Goal: Task Accomplishment & Management: Use online tool/utility

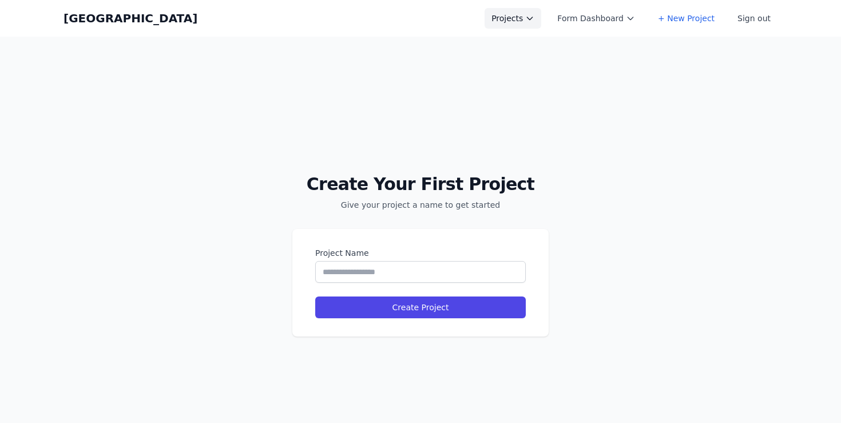
click at [511, 15] on button "Projects" at bounding box center [513, 18] width 57 height 21
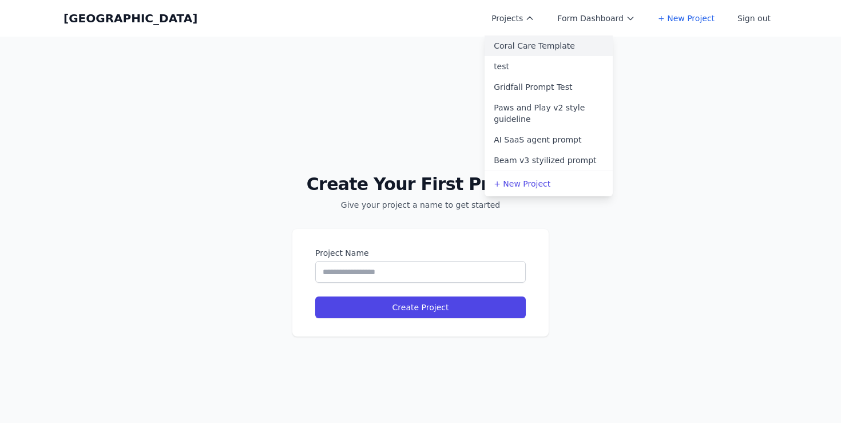
click at [539, 53] on link "Coral Care Template" at bounding box center [549, 45] width 128 height 21
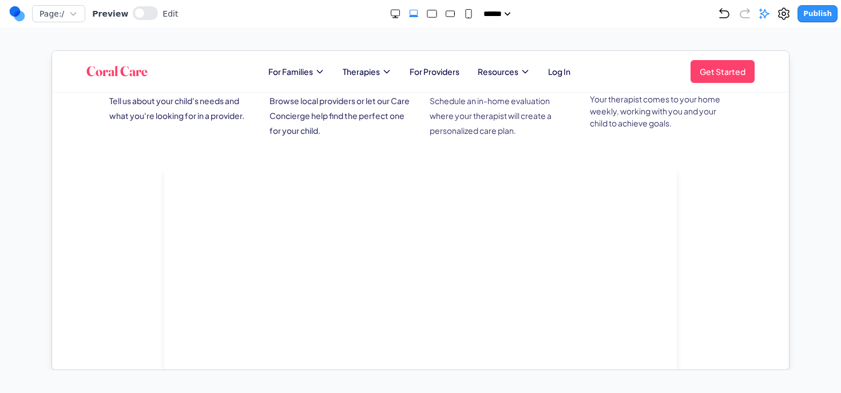
scroll to position [1517, 0]
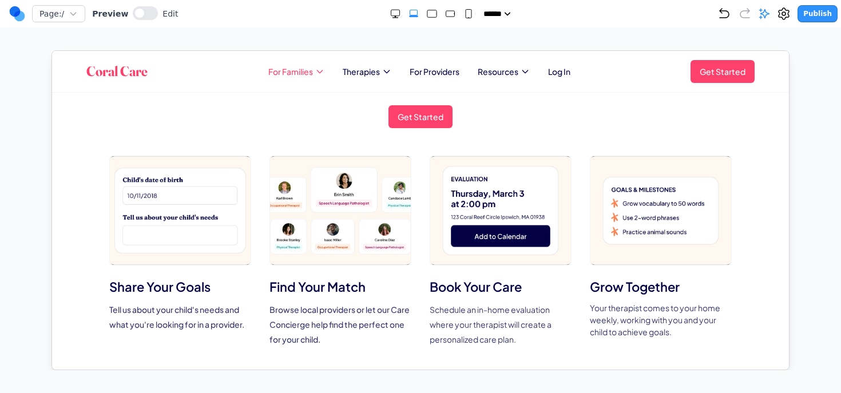
click at [290, 73] on span "For Families" at bounding box center [290, 70] width 45 height 11
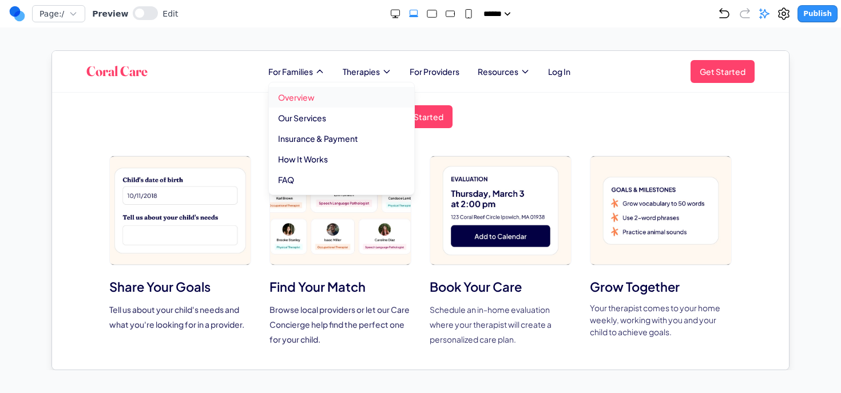
click at [290, 93] on link "Overview" at bounding box center [340, 96] width 145 height 21
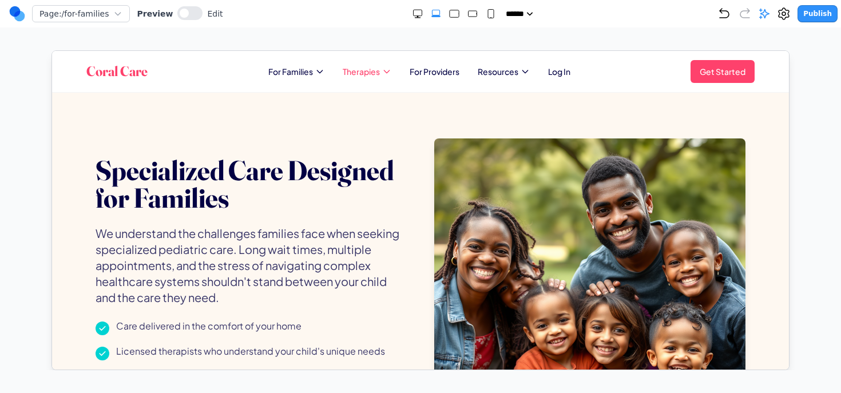
click at [373, 70] on span "Therapies" at bounding box center [360, 70] width 37 height 11
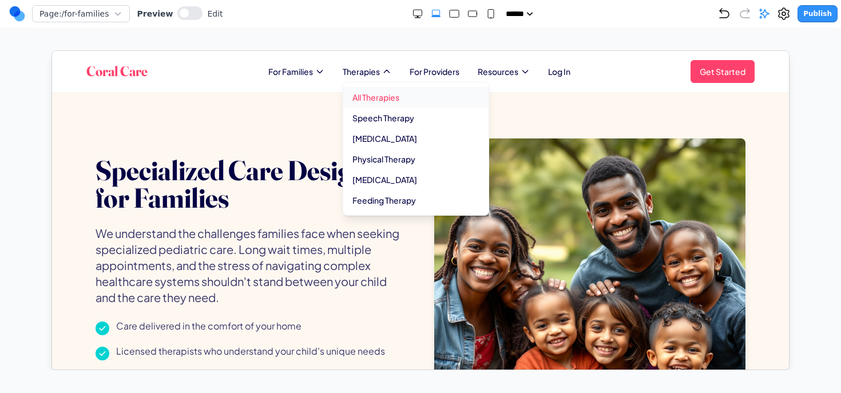
click at [374, 92] on link "All Therapies" at bounding box center [415, 96] width 145 height 21
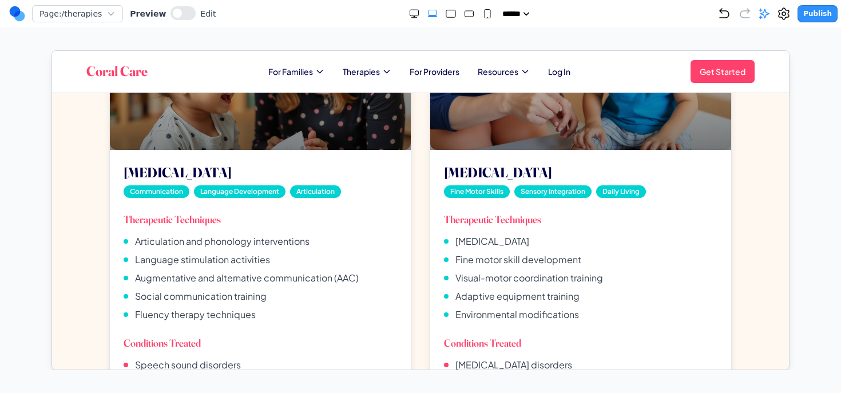
scroll to position [434, 0]
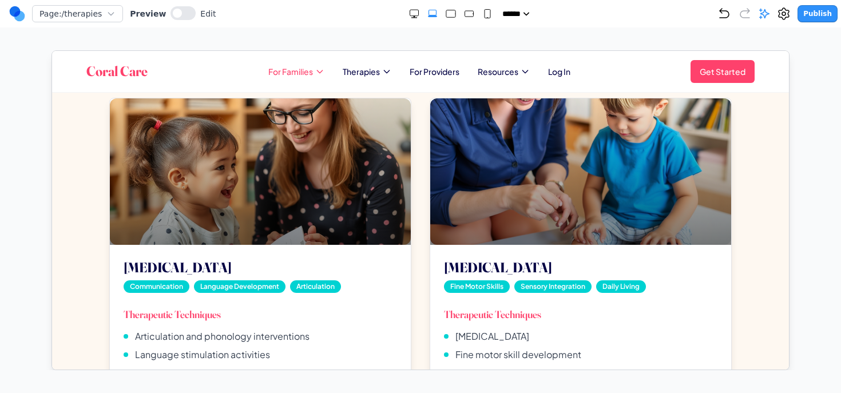
click at [307, 66] on span "For Families" at bounding box center [290, 70] width 45 height 11
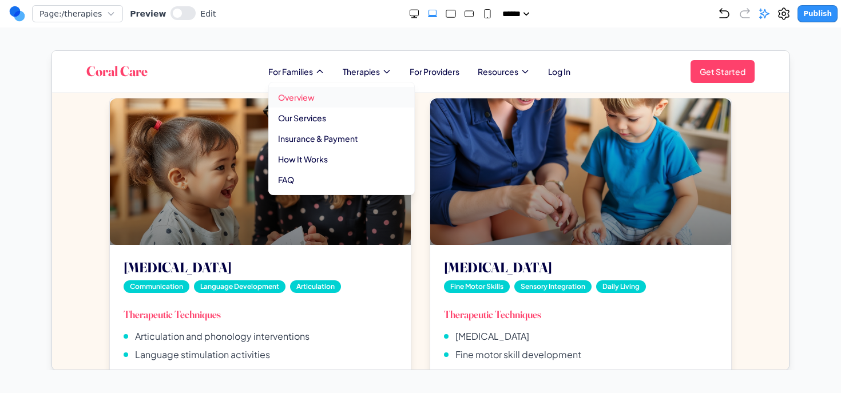
click at [300, 98] on link "Overview" at bounding box center [340, 96] width 145 height 21
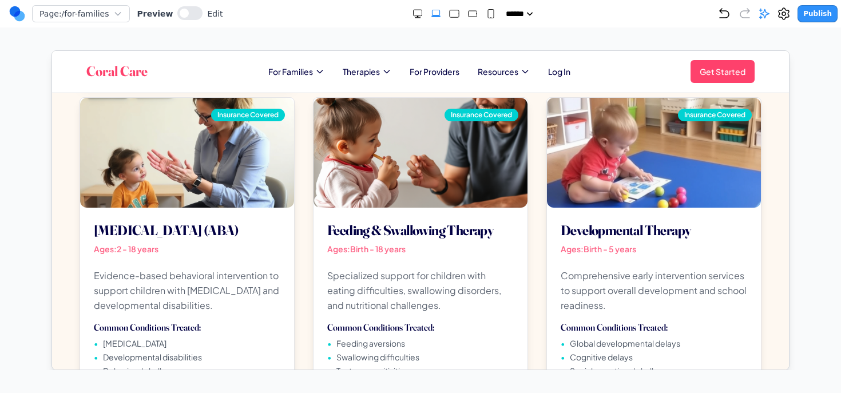
scroll to position [967, 0]
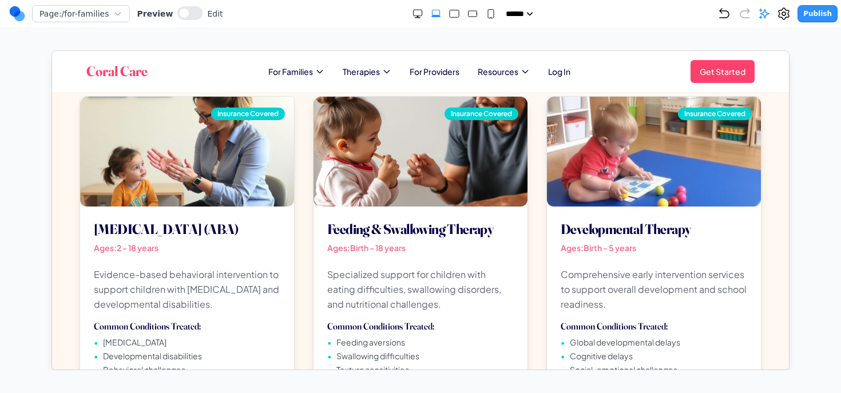
click at [120, 72] on h1 "Coral Care" at bounding box center [116, 71] width 61 height 18
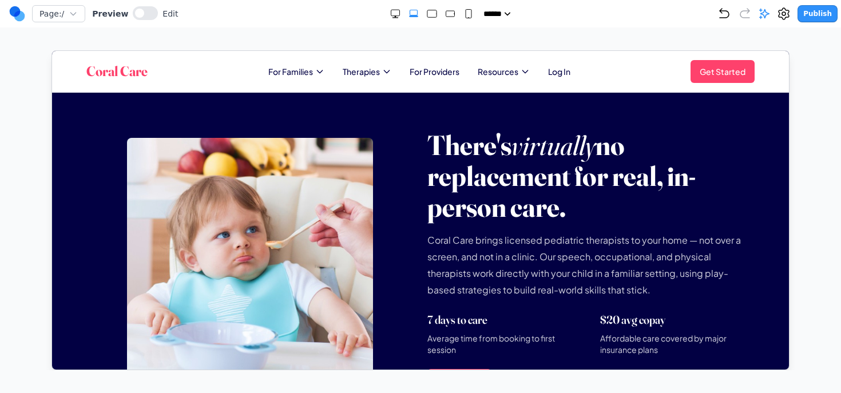
scroll to position [893, 0]
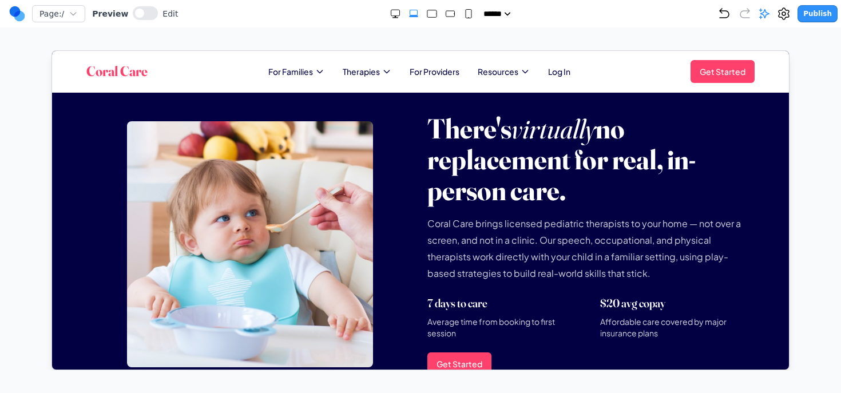
click at [294, 257] on img at bounding box center [249, 244] width 246 height 246
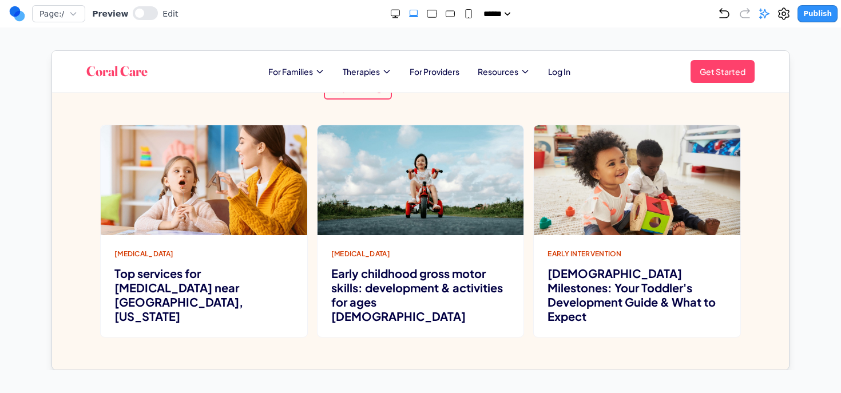
scroll to position [3055, 0]
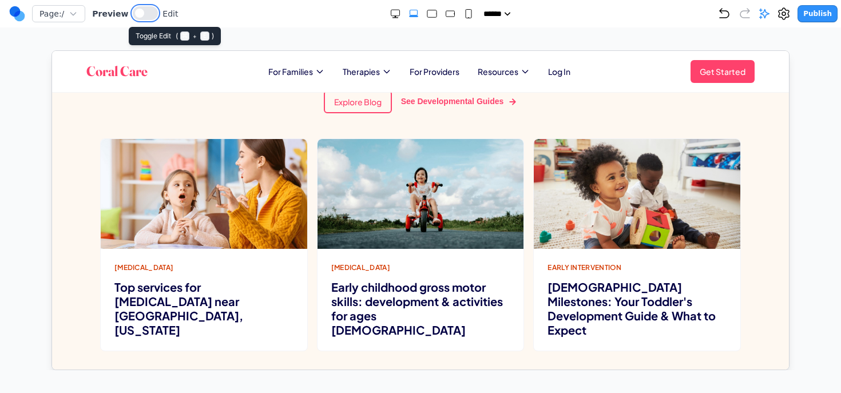
click at [143, 13] on button at bounding box center [145, 13] width 25 height 14
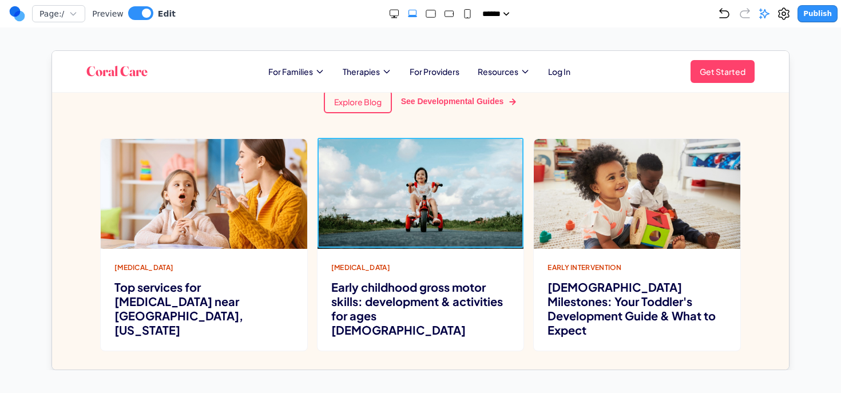
click at [394, 173] on img at bounding box center [420, 194] width 207 height 110
click at [386, 122] on icon at bounding box center [386, 118] width 11 height 11
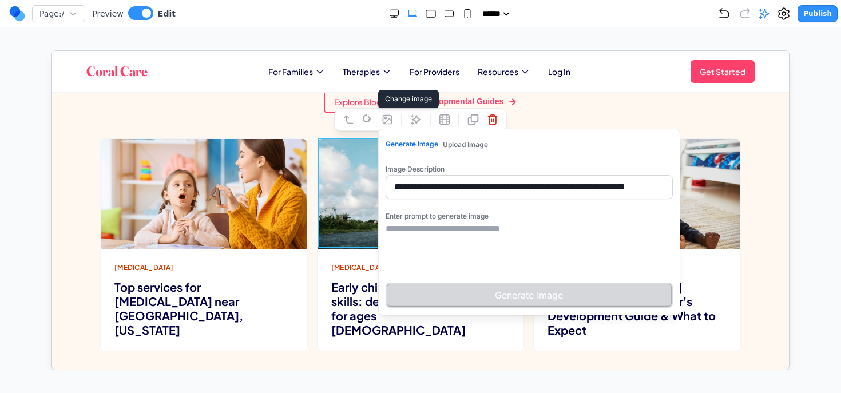
click at [456, 239] on textarea at bounding box center [528, 249] width 287 height 57
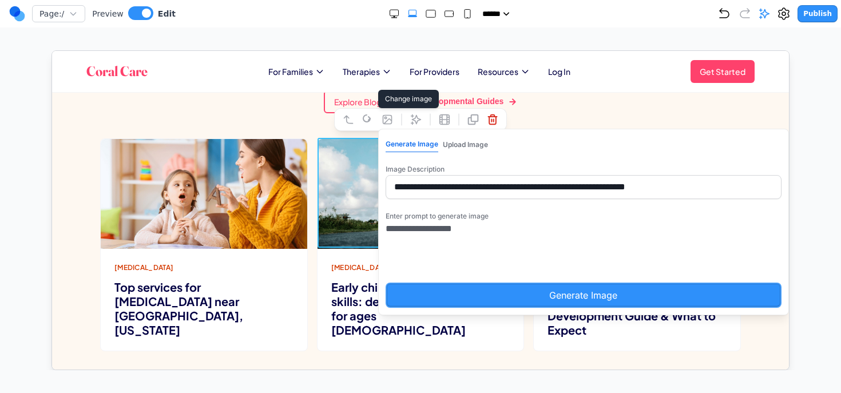
type textarea "**********"
click at [457, 297] on button "Generate Image" at bounding box center [583, 294] width 396 height 25
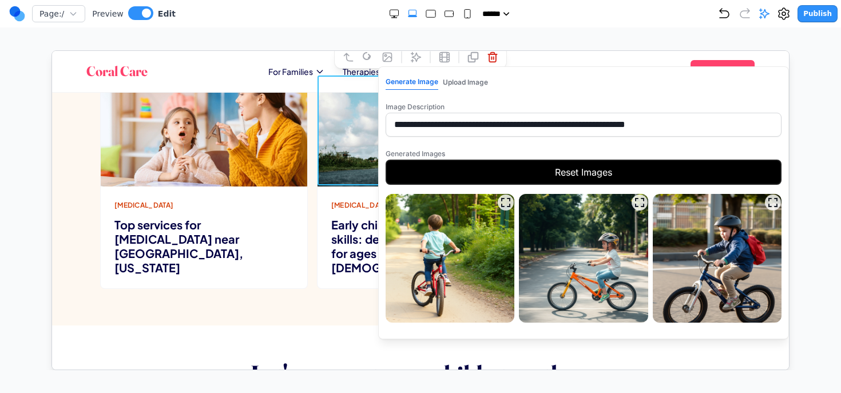
scroll to position [3140, 0]
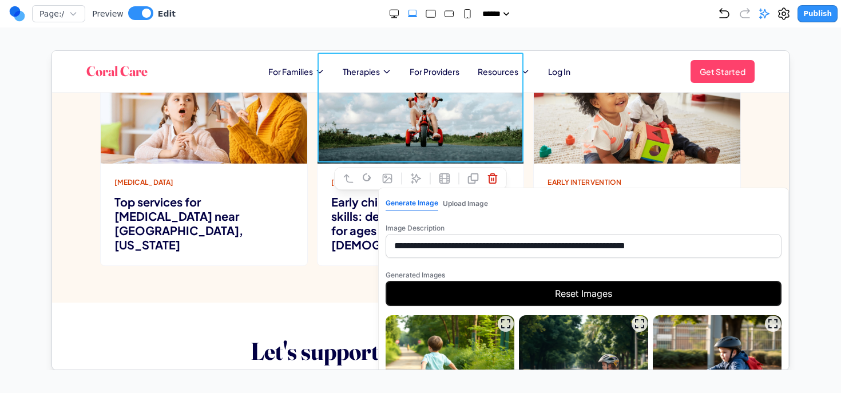
click at [591, 335] on img at bounding box center [583, 379] width 129 height 129
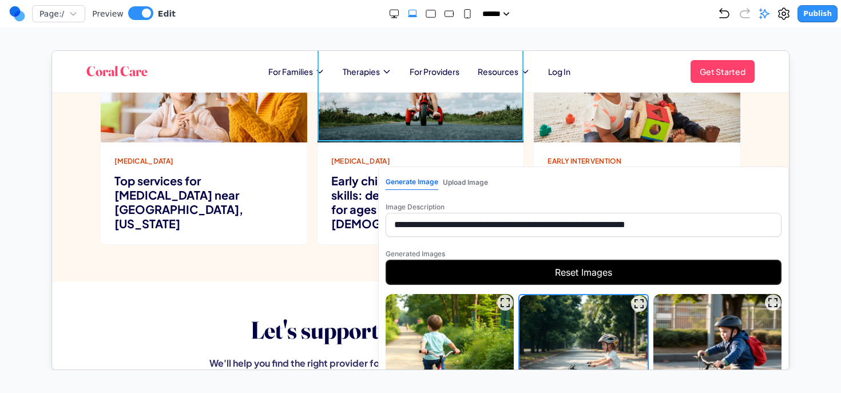
scroll to position [3052, 0]
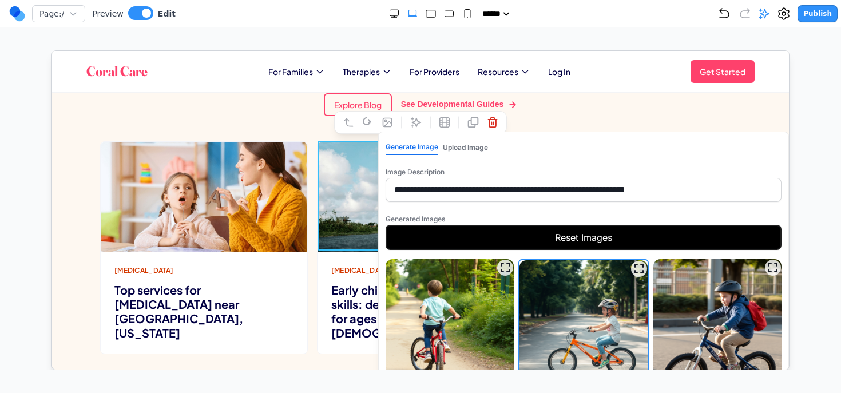
click at [570, 106] on div "Explore Blog See Developmental Guides" at bounding box center [420, 103] width 476 height 37
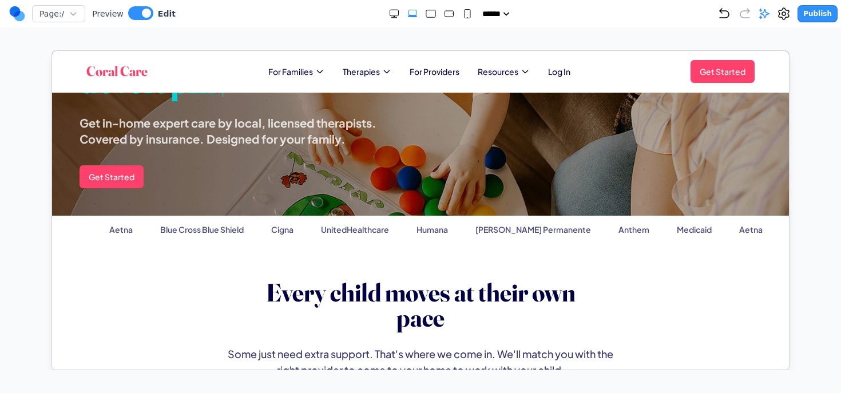
scroll to position [0, 0]
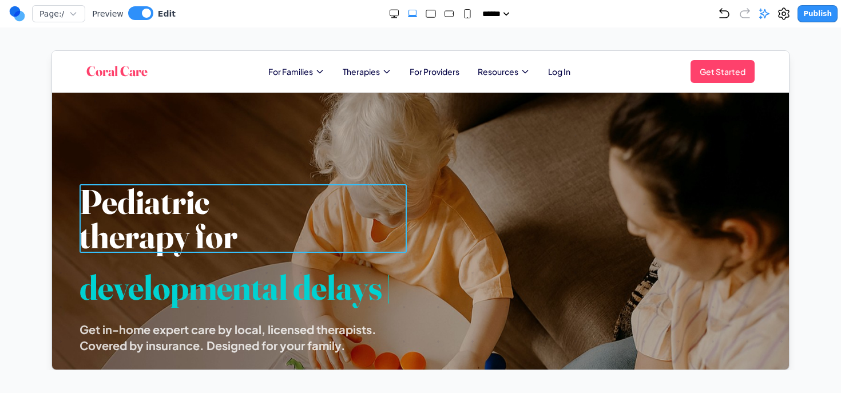
click at [227, 216] on h1 "Pediatric therapy for" at bounding box center [242, 218] width 327 height 69
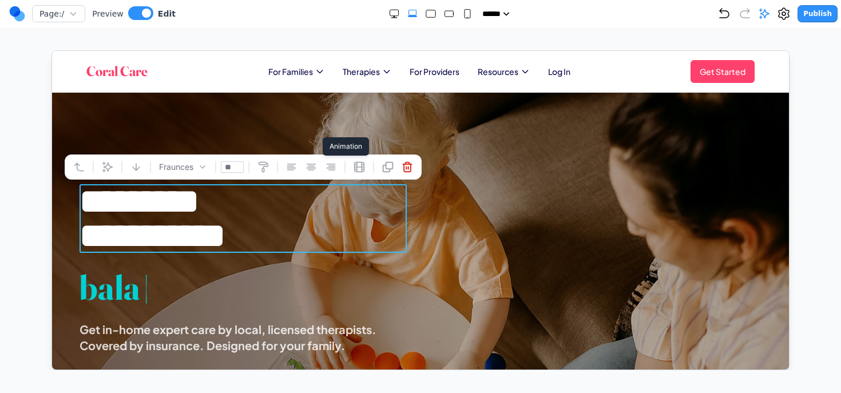
click at [357, 167] on icon at bounding box center [359, 167] width 10 height 10
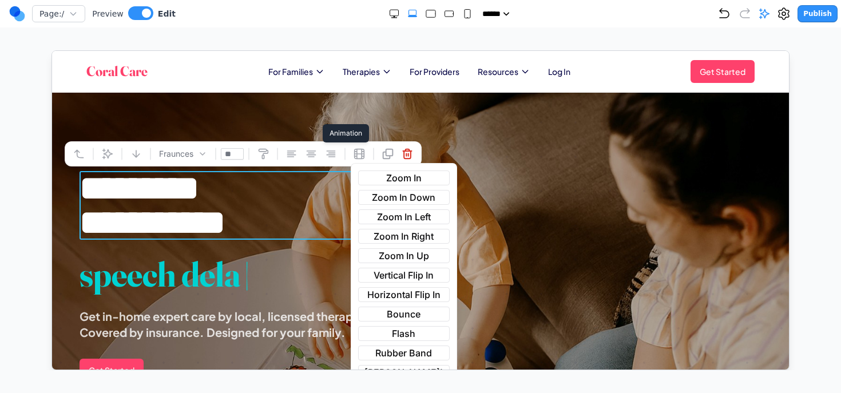
scroll to position [49, 0]
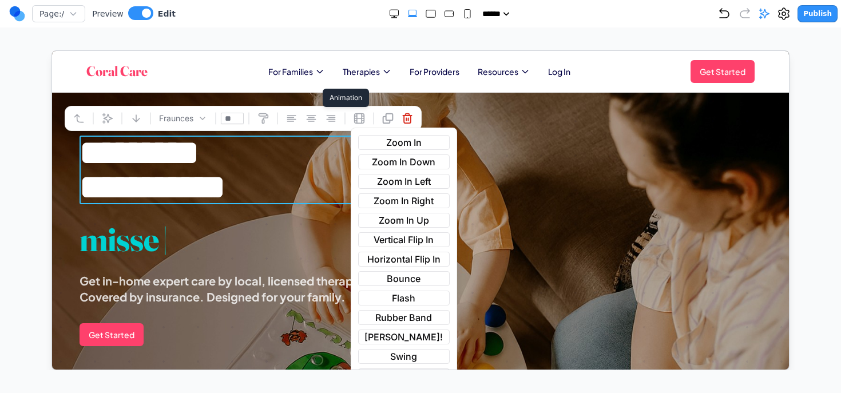
click at [399, 245] on span "Vertical Flip In" at bounding box center [403, 239] width 60 height 14
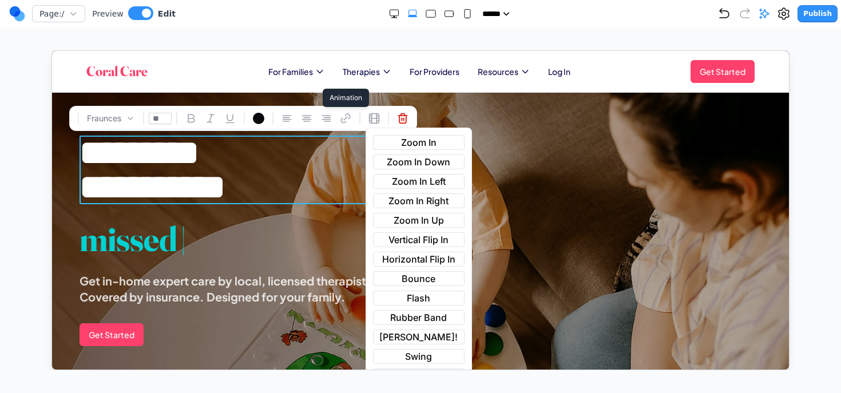
click at [395, 300] on div "Flash" at bounding box center [419, 297] width 92 height 15
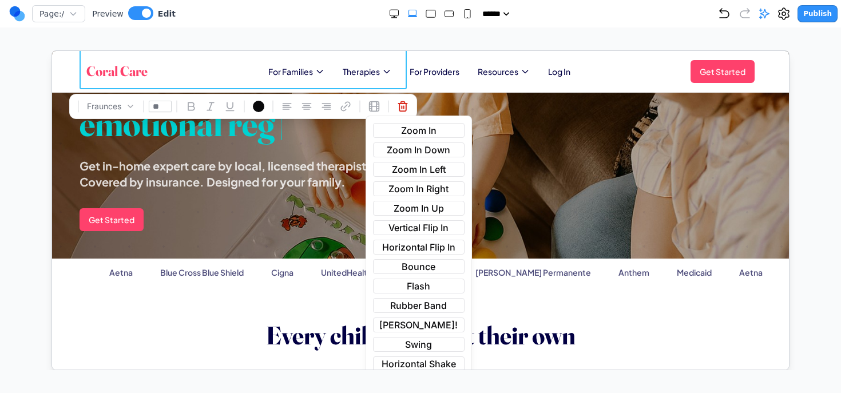
scroll to position [167, 0]
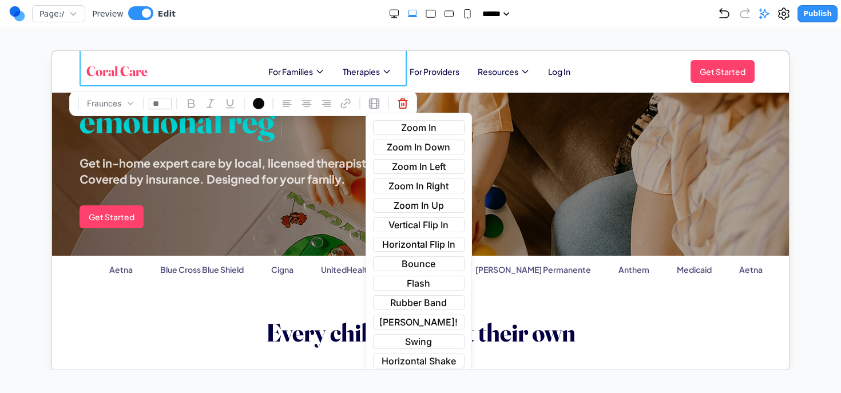
click at [422, 303] on span "Rubber Band" at bounding box center [418, 302] width 57 height 14
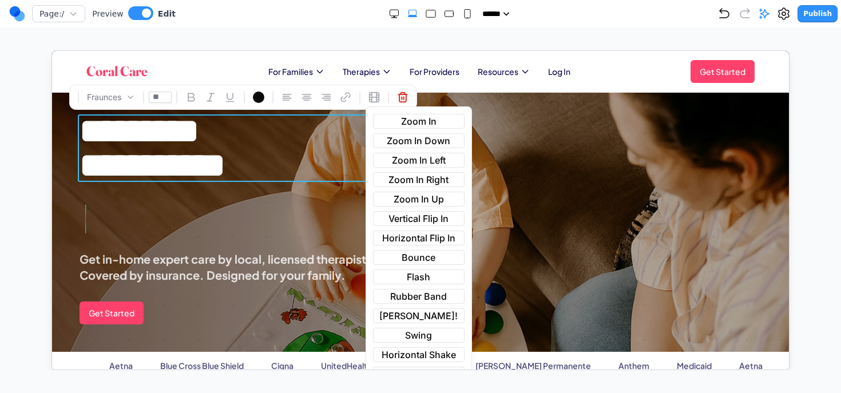
scroll to position [71, 0]
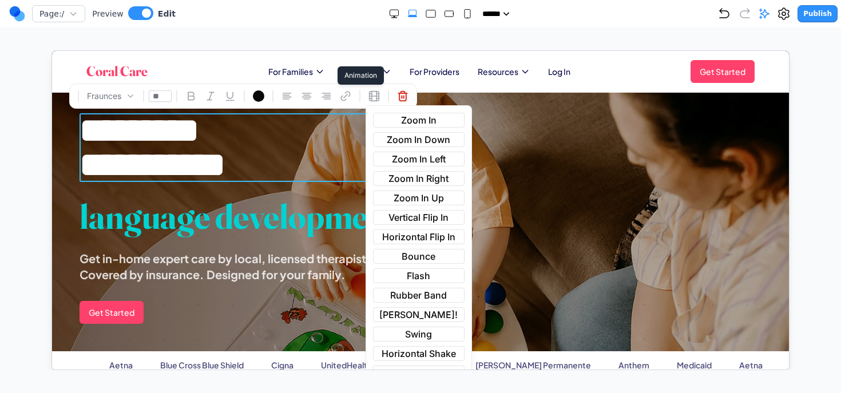
click at [414, 300] on span "Rubber Band" at bounding box center [418, 295] width 57 height 14
click at [416, 296] on span "Rubber Band" at bounding box center [418, 295] width 57 height 14
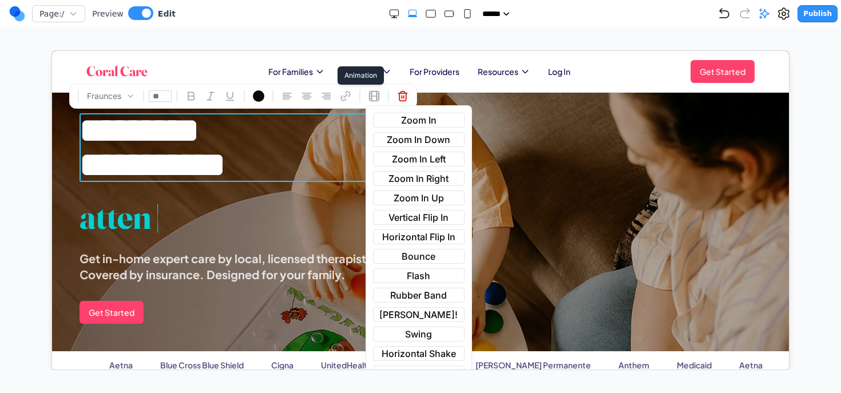
scroll to position [68, 0]
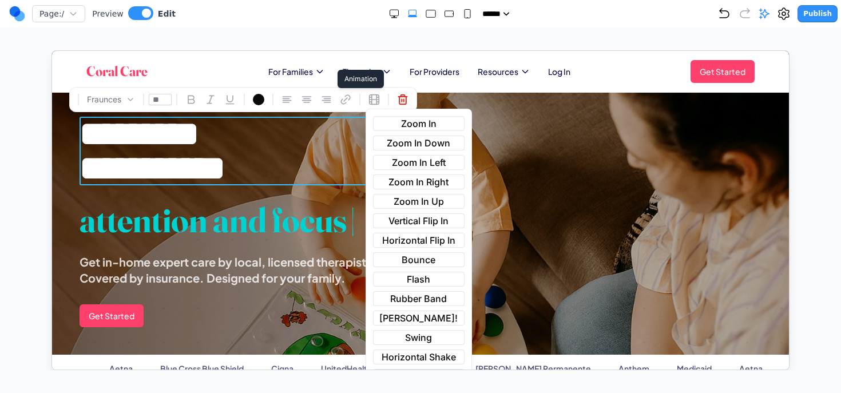
click at [280, 300] on div "**********" at bounding box center [242, 221] width 327 height 211
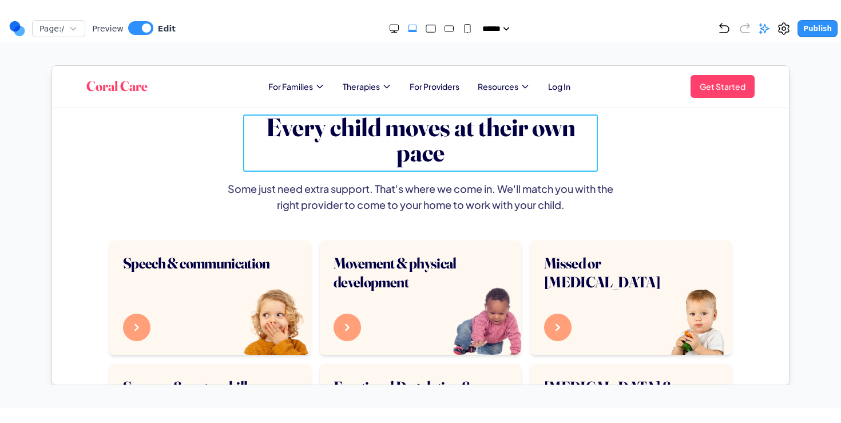
scroll to position [296, 0]
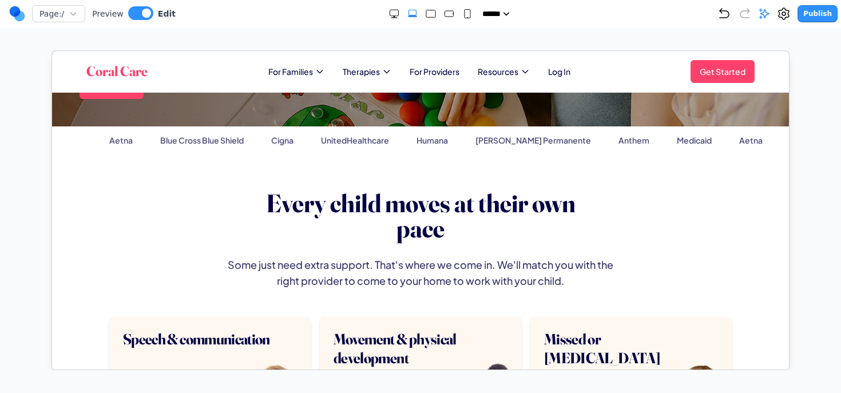
click at [814, 16] on button "Publish" at bounding box center [818, 13] width 40 height 17
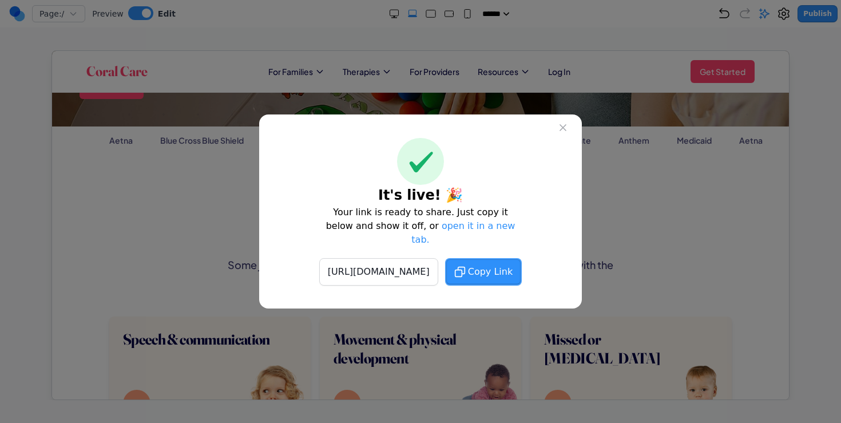
click at [563, 132] on icon at bounding box center [562, 127] width 11 height 11
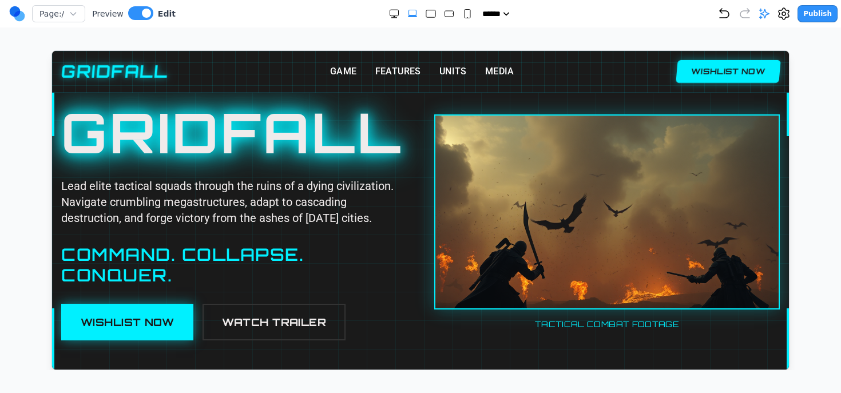
scroll to position [31, 0]
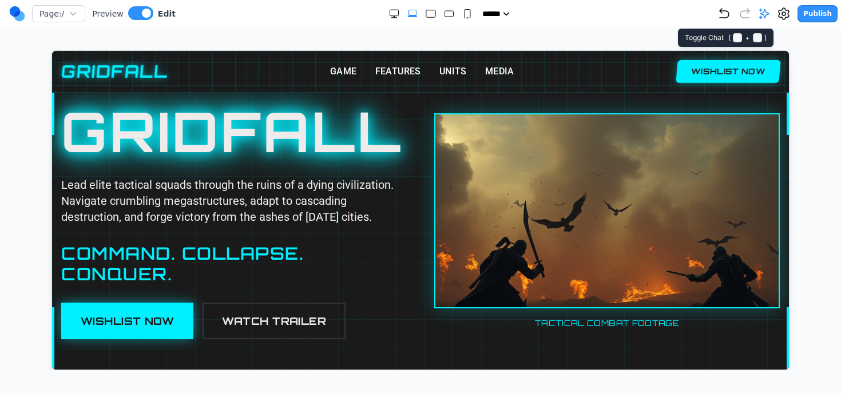
click at [768, 13] on icon at bounding box center [764, 13] width 11 height 11
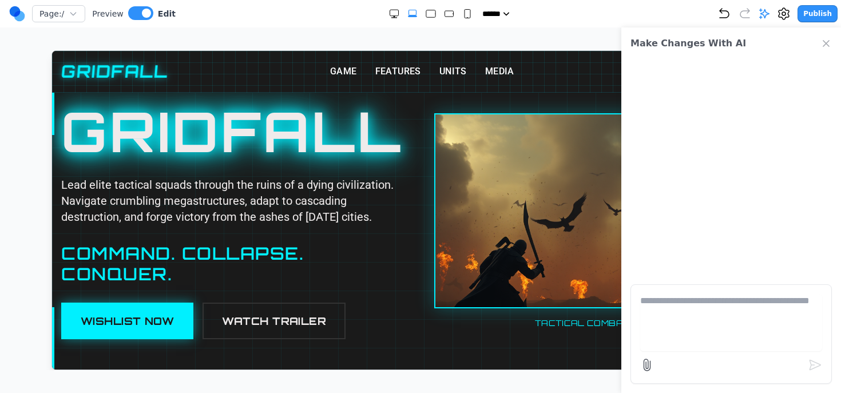
click at [690, 336] on textarea at bounding box center [731, 322] width 182 height 57
click at [738, 301] on textarea "**********" at bounding box center [731, 322] width 182 height 57
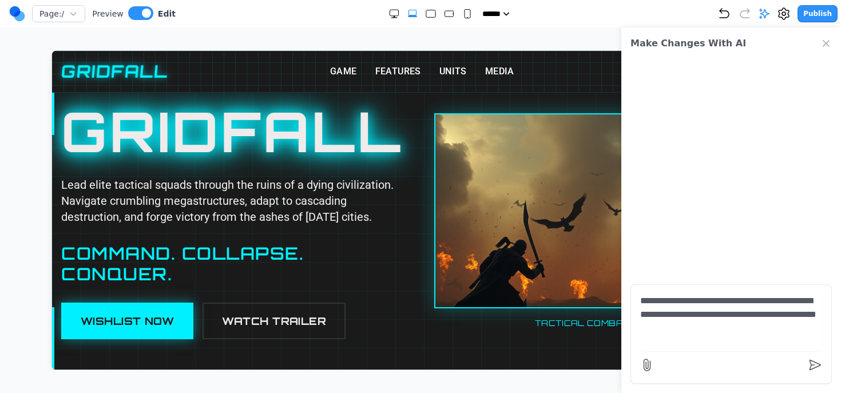
type textarea "**********"
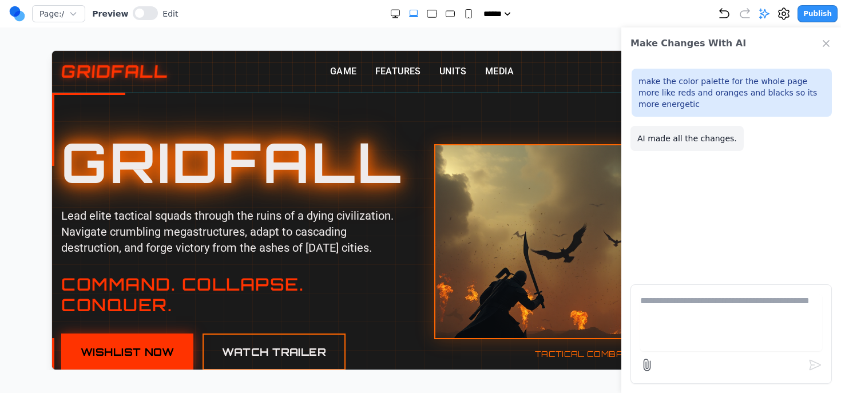
scroll to position [0, 0]
click at [828, 39] on icon "Close Chat" at bounding box center [826, 43] width 11 height 11
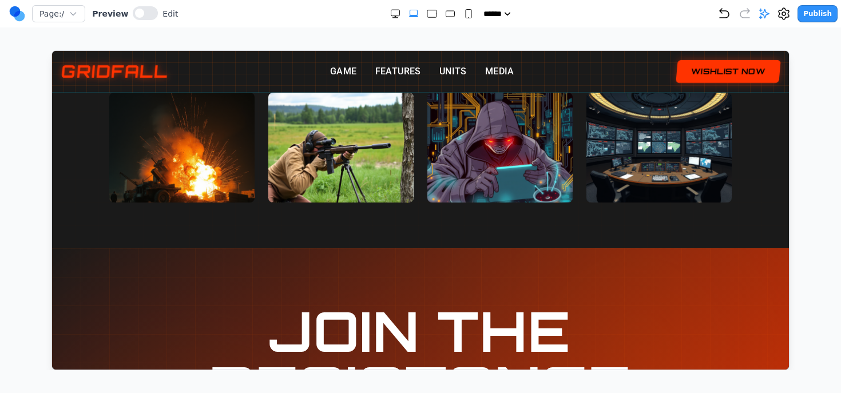
scroll to position [2323, 0]
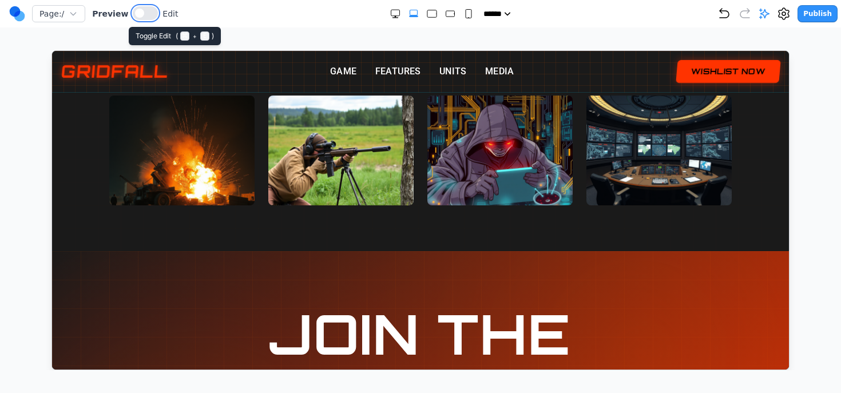
click at [141, 13] on button at bounding box center [145, 13] width 25 height 14
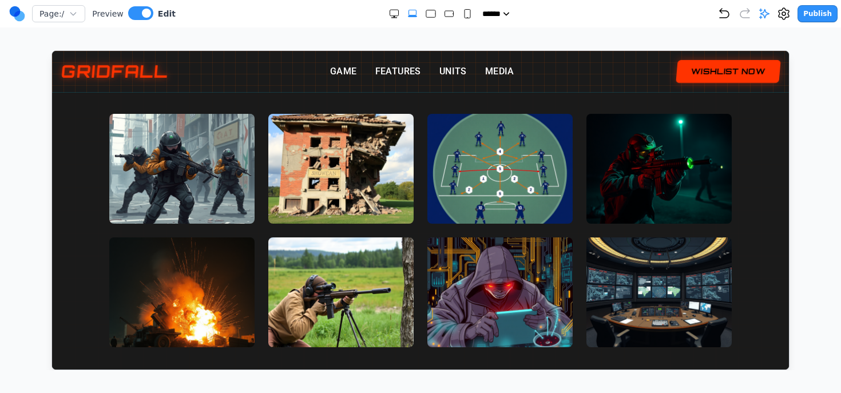
scroll to position [2185, 0]
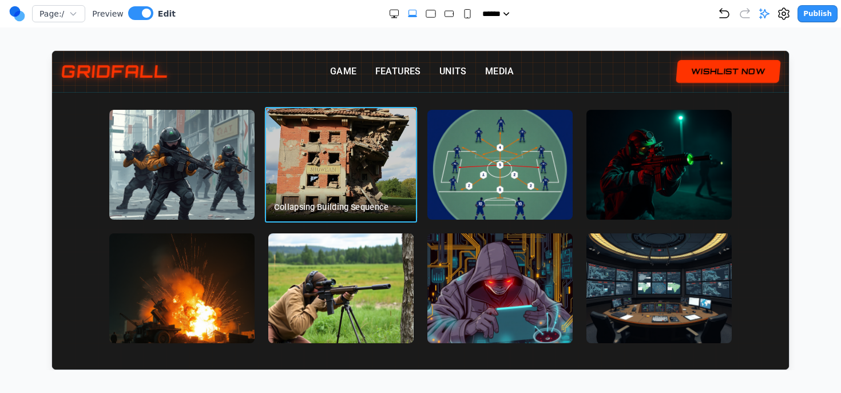
click at [366, 165] on div at bounding box center [340, 164] width 153 height 116
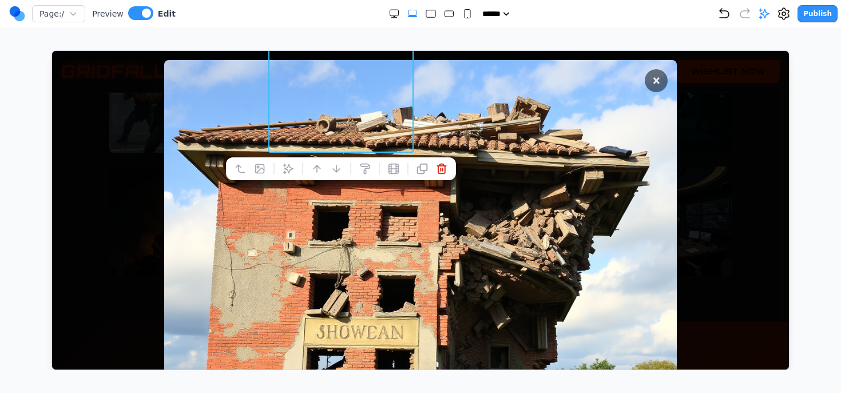
scroll to position [2244, 0]
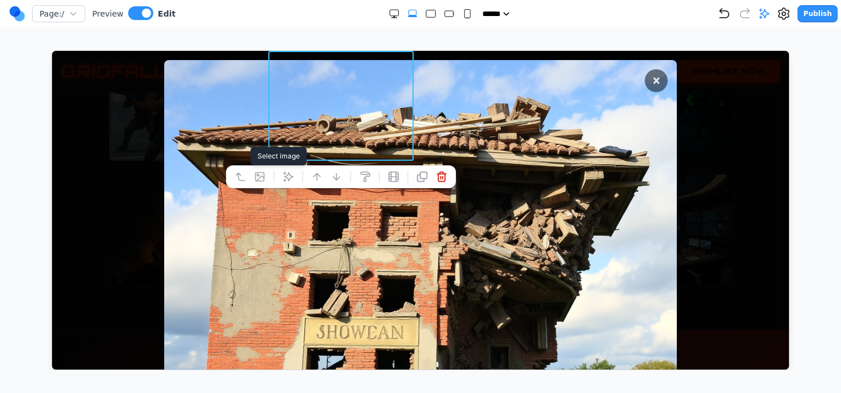
click at [261, 174] on icon at bounding box center [259, 176] width 11 height 11
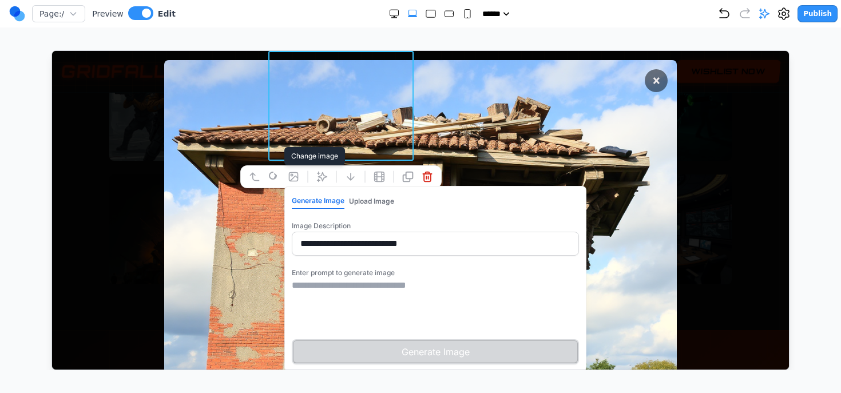
click at [366, 317] on textarea at bounding box center [434, 306] width 287 height 57
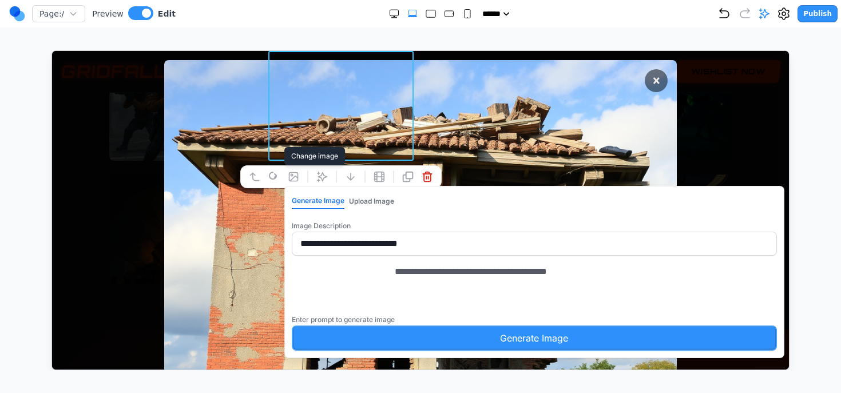
type textarea "**********"
click at [403, 348] on button "Generate Image" at bounding box center [533, 337] width 485 height 25
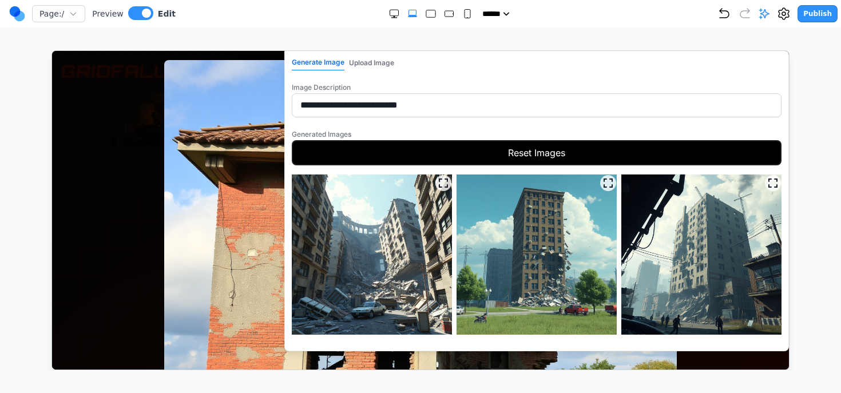
scroll to position [2410, 0]
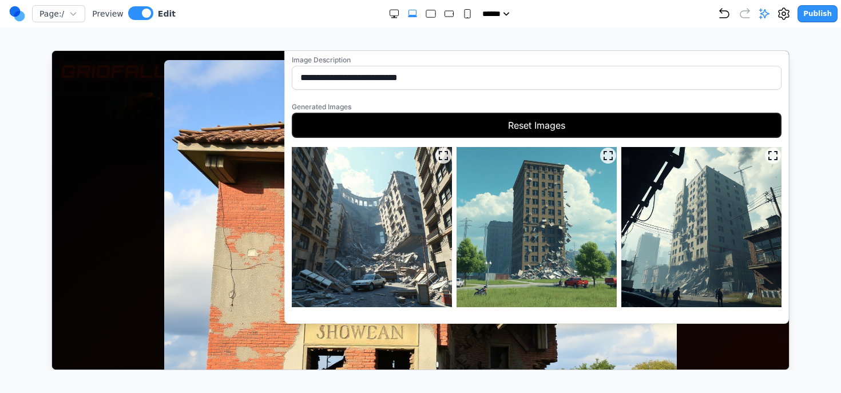
click at [400, 241] on img at bounding box center [371, 227] width 160 height 160
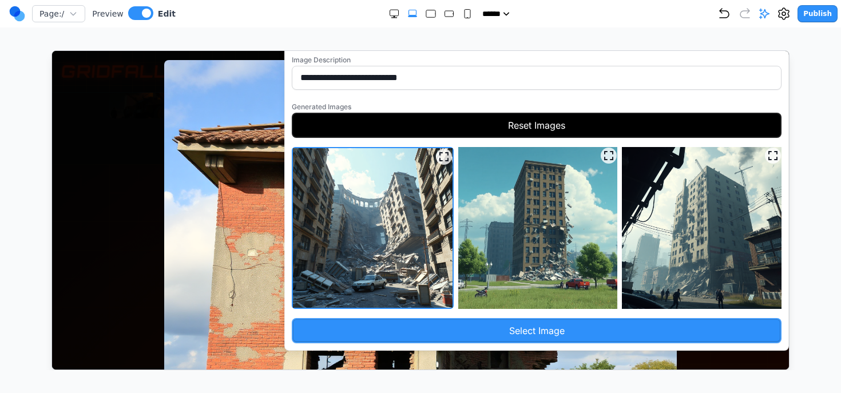
click at [497, 320] on button "Select Image" at bounding box center [536, 330] width 490 height 25
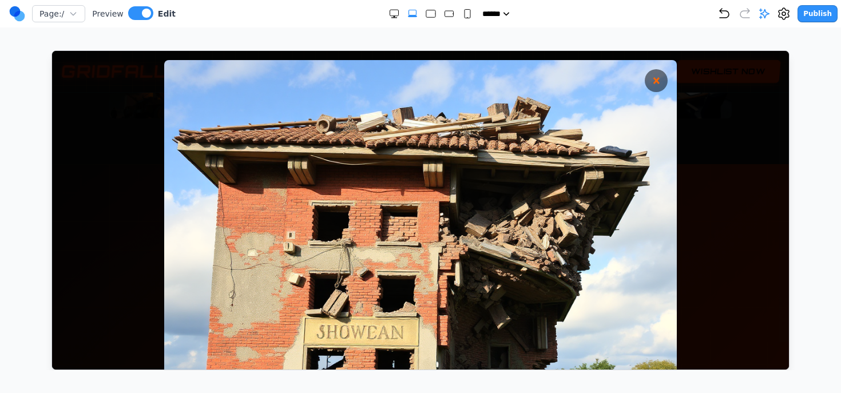
click at [655, 80] on button "×" at bounding box center [655, 80] width 23 height 23
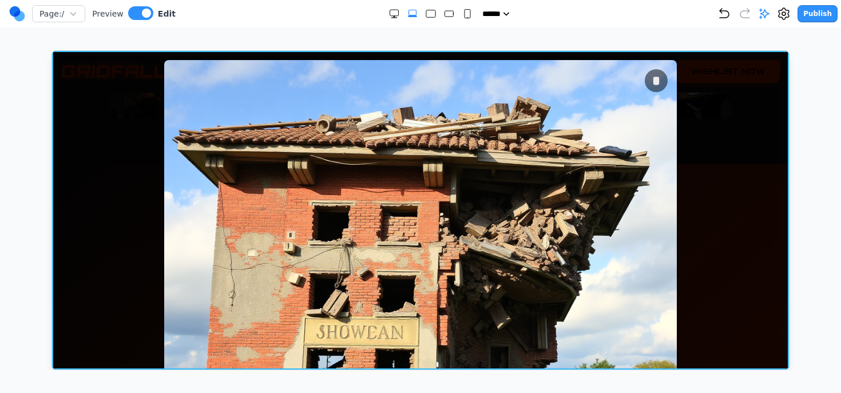
click at [701, 147] on div "*" at bounding box center [420, 209] width 737 height 319
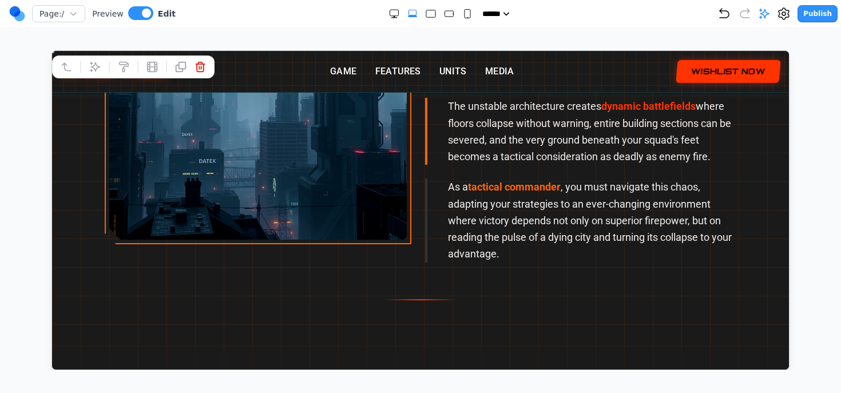
scroll to position [941, 0]
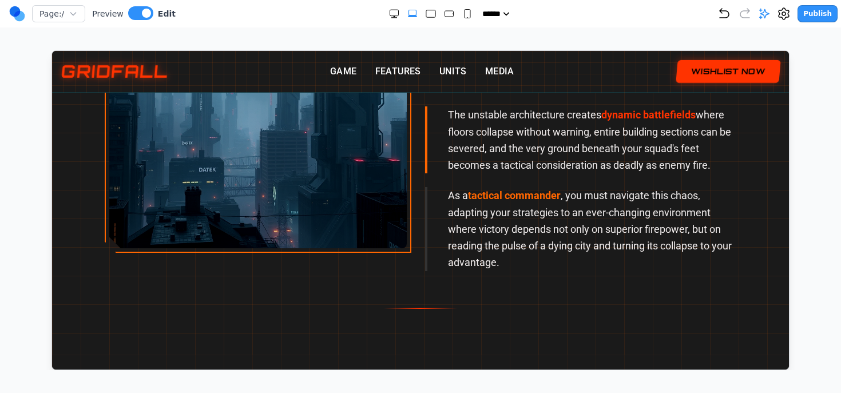
click at [252, 278] on div "THE FRACTURED WORLD In the year [DATE], the great mega-cities that once stretch…" at bounding box center [419, 85] width 659 height 445
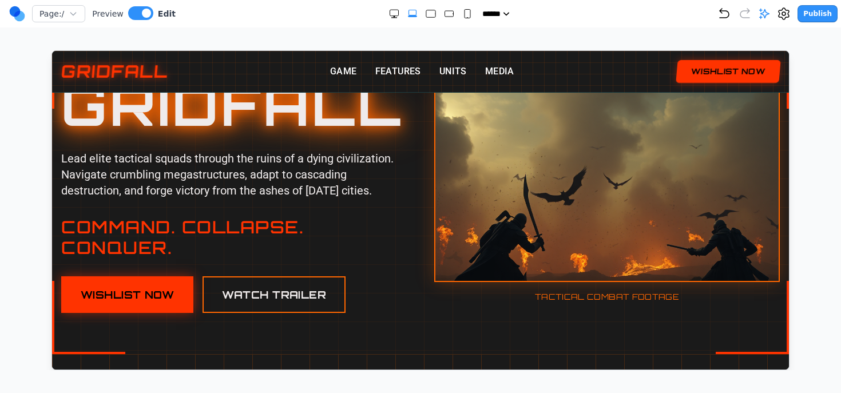
scroll to position [58, 0]
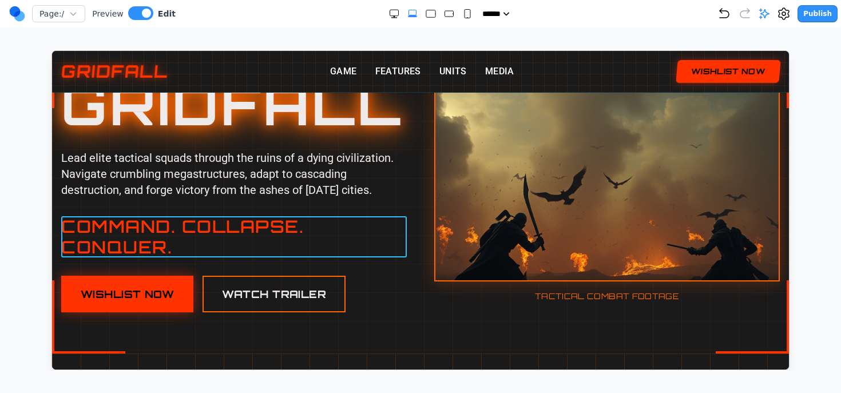
click at [306, 240] on h2 "COMMAND. COLLAPSE. CONQUER." at bounding box center [234, 236] width 346 height 41
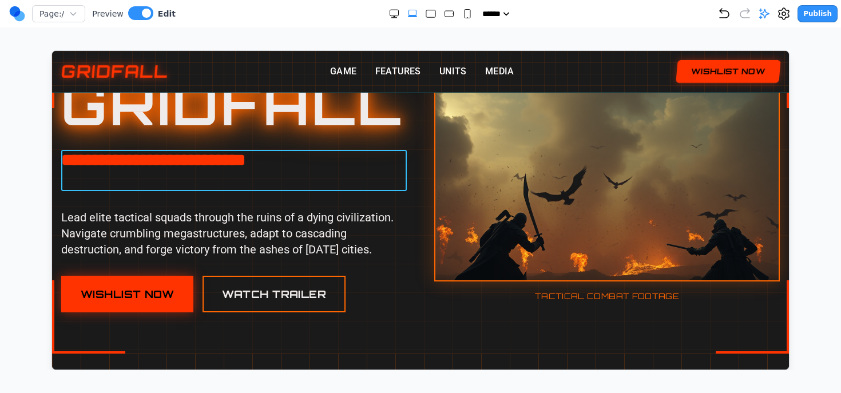
drag, startPoint x: 312, startPoint y: 234, endPoint x: 321, endPoint y: 145, distance: 89.2
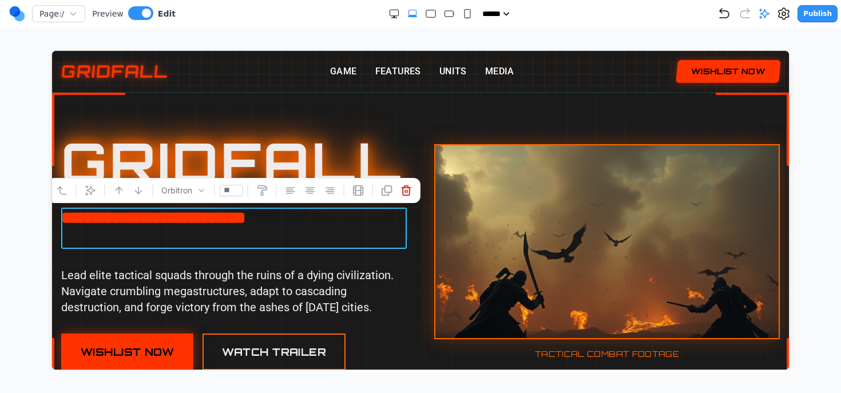
scroll to position [1, 0]
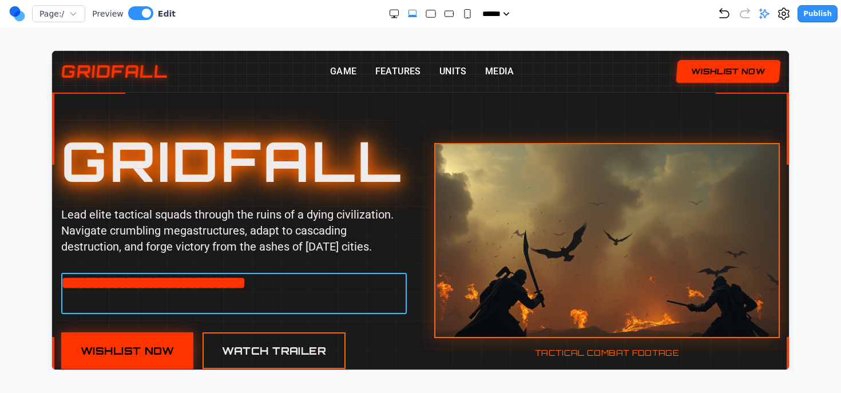
drag, startPoint x: 329, startPoint y: 223, endPoint x: 318, endPoint y: 305, distance: 83.1
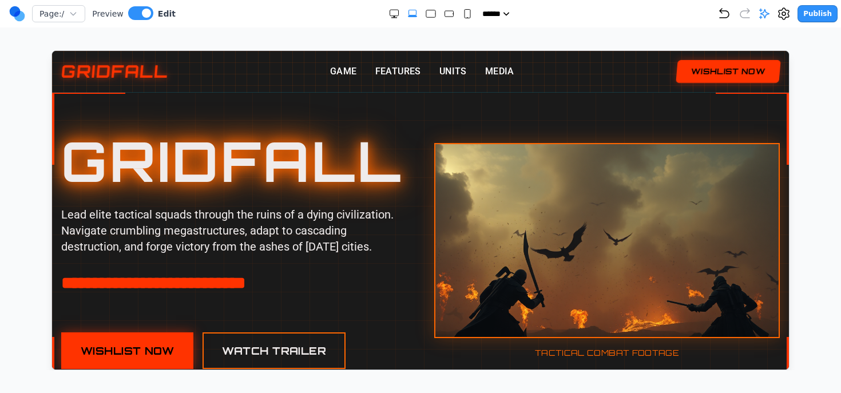
click at [330, 136] on h1 "GRIDFALL" at bounding box center [234, 160] width 346 height 55
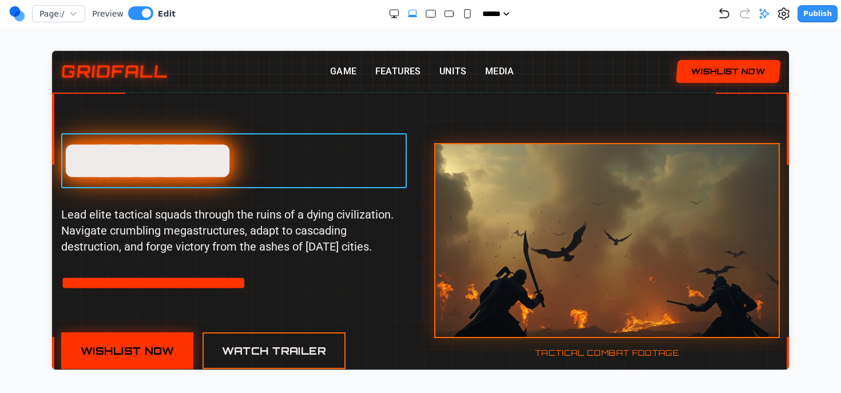
click at [288, 162] on h1 "********" at bounding box center [234, 160] width 346 height 55
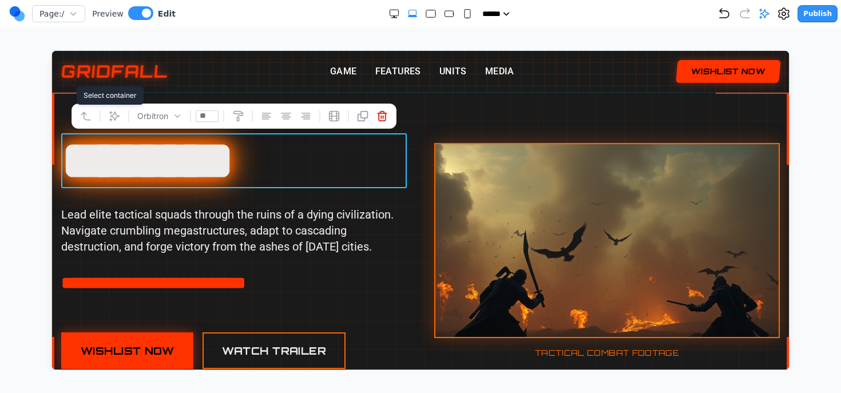
click at [82, 112] on icon at bounding box center [85, 115] width 9 height 7
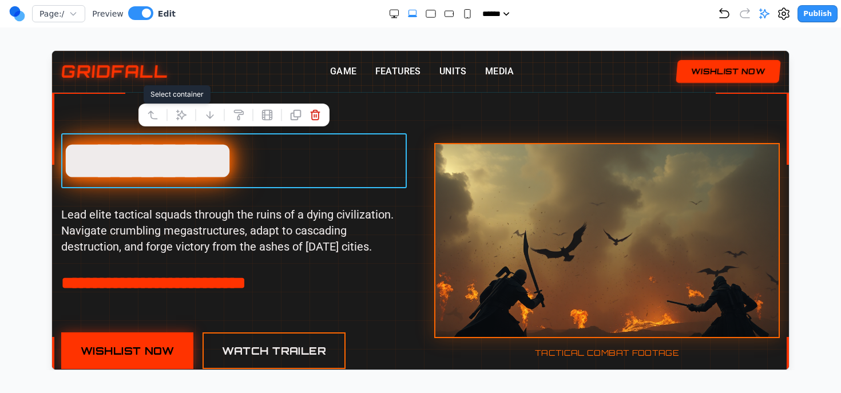
click at [155, 114] on icon at bounding box center [152, 114] width 11 height 11
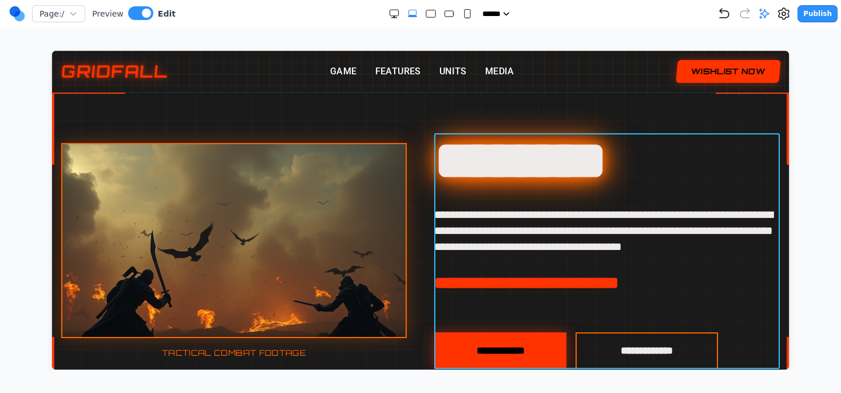
drag, startPoint x: 364, startPoint y: 199, endPoint x: 679, endPoint y: 197, distance: 314.8
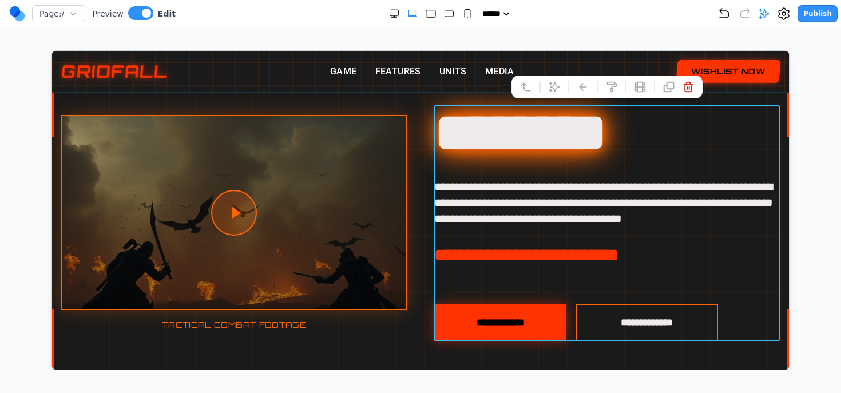
scroll to position [30, 0]
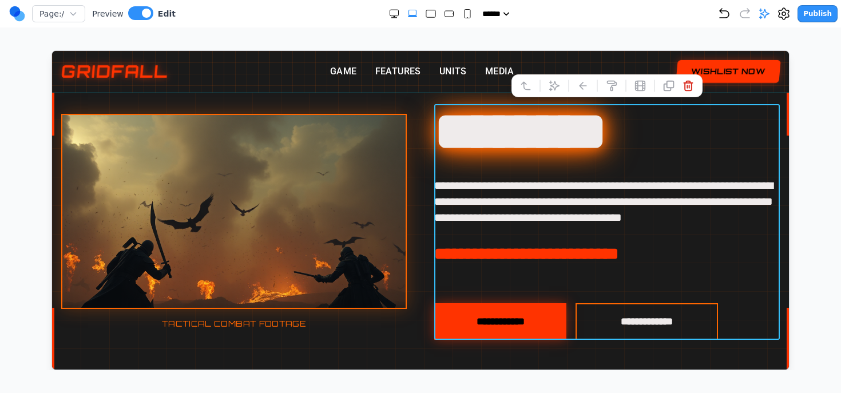
click at [493, 159] on h1 "********" at bounding box center [607, 131] width 346 height 55
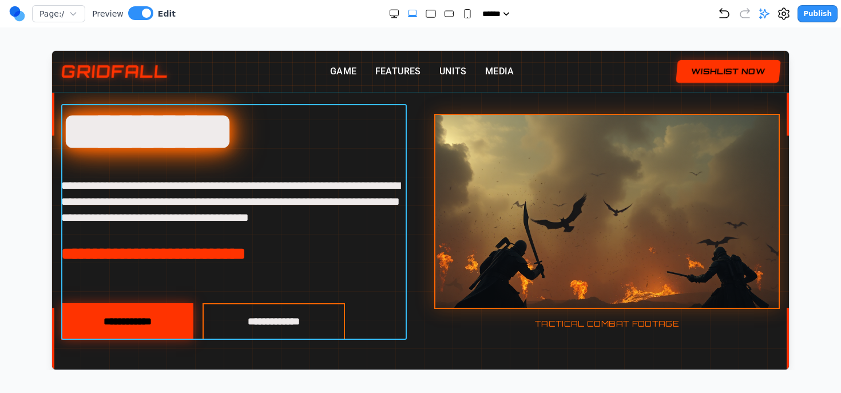
drag, startPoint x: 485, startPoint y: 166, endPoint x: 153, endPoint y: 176, distance: 331.5
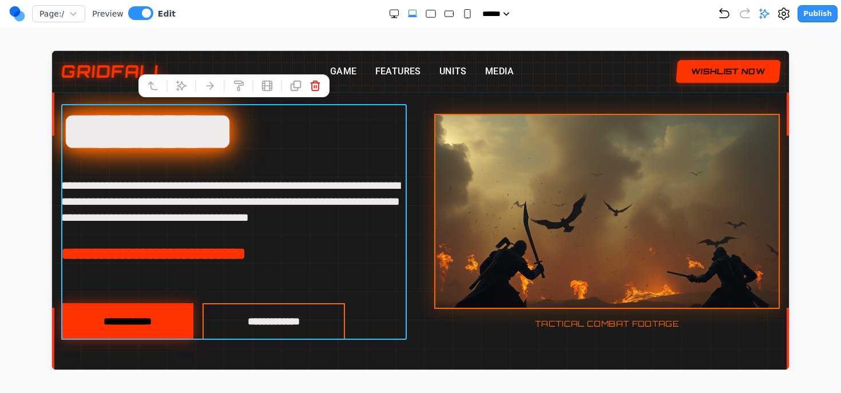
click at [396, 213] on p "**********" at bounding box center [234, 201] width 346 height 48
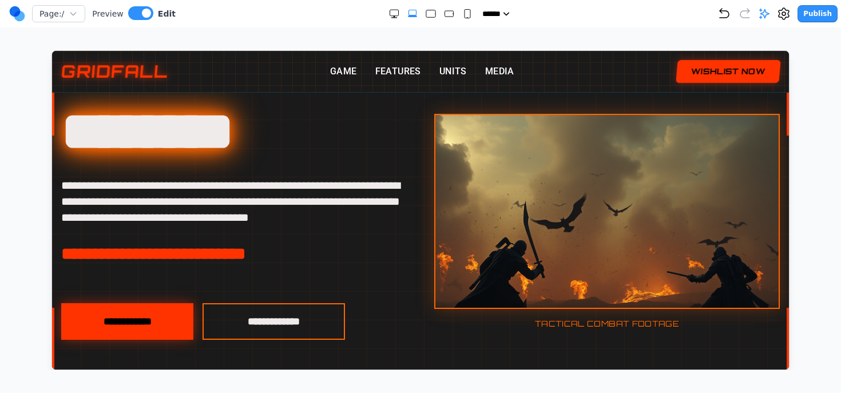
click at [451, 95] on div at bounding box center [420, 221] width 737 height 319
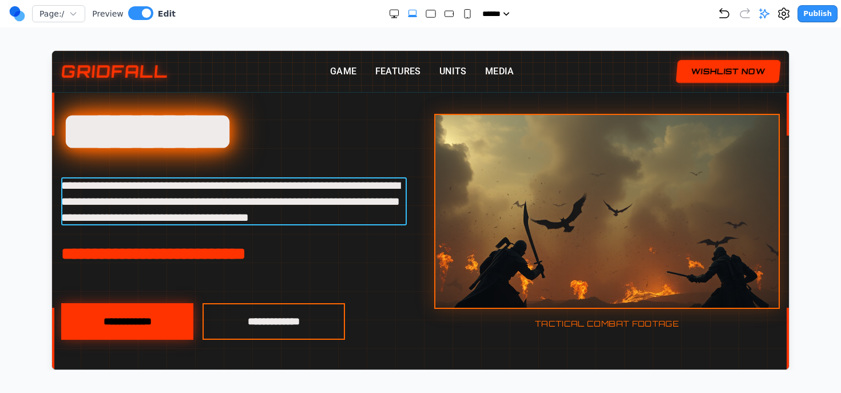
click at [242, 181] on p "**********" at bounding box center [234, 201] width 346 height 48
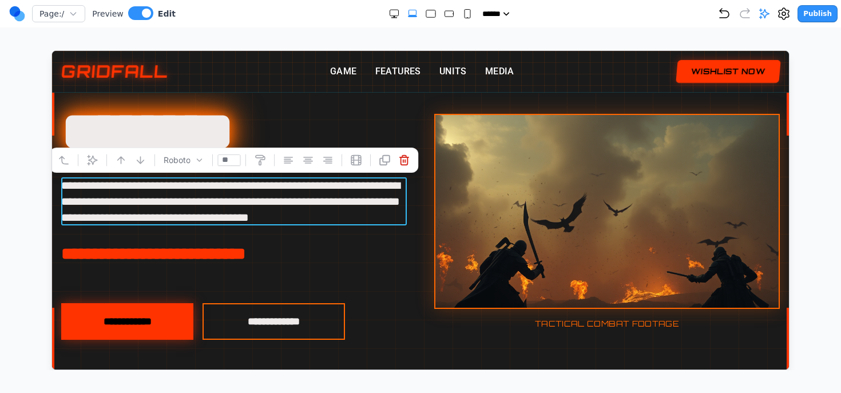
click at [229, 192] on p "**********" at bounding box center [234, 201] width 346 height 48
click at [158, 183] on p "**********" at bounding box center [234, 201] width 346 height 48
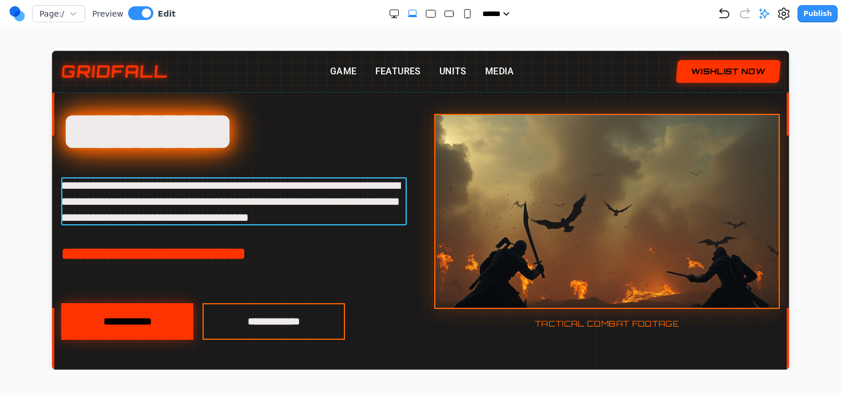
click at [90, 183] on p "**********" at bounding box center [234, 201] width 346 height 48
click at [121, 192] on p "**********" at bounding box center [234, 201] width 346 height 48
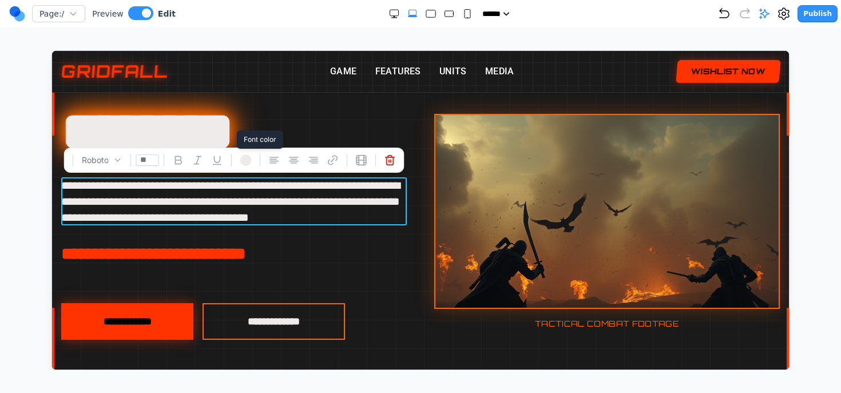
click at [238, 153] on button at bounding box center [245, 160] width 18 height 18
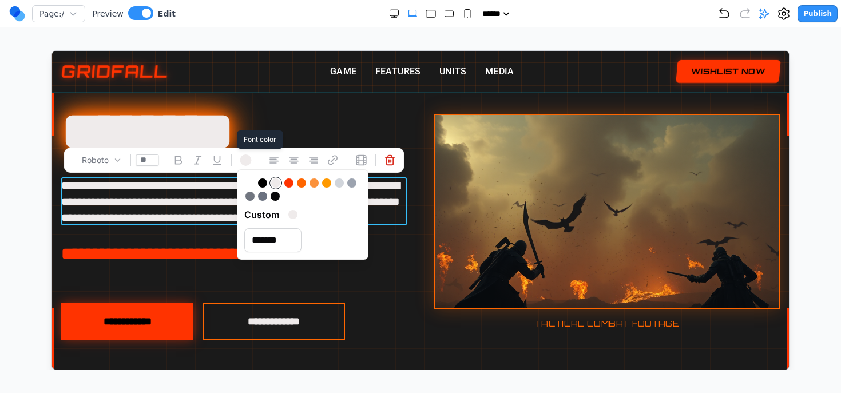
click at [264, 197] on div at bounding box center [262, 195] width 9 height 9
type input "*******"
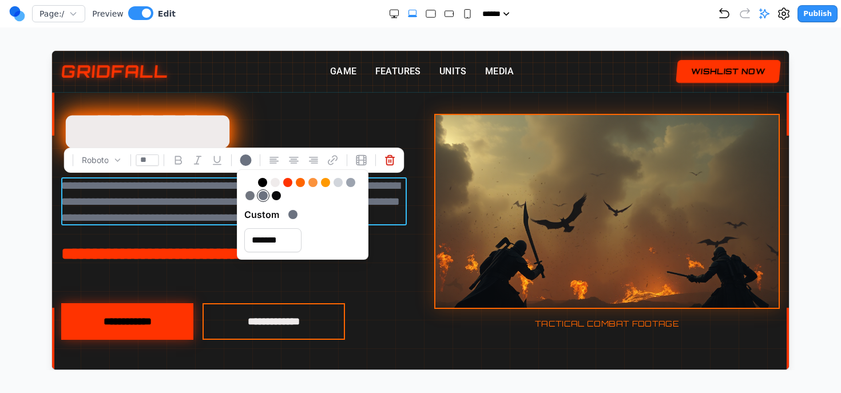
click at [411, 216] on div "**********" at bounding box center [420, 222] width 719 height 236
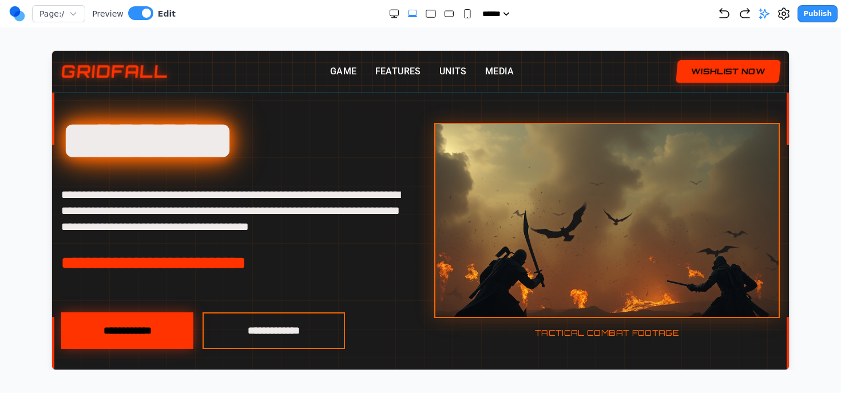
scroll to position [7, 0]
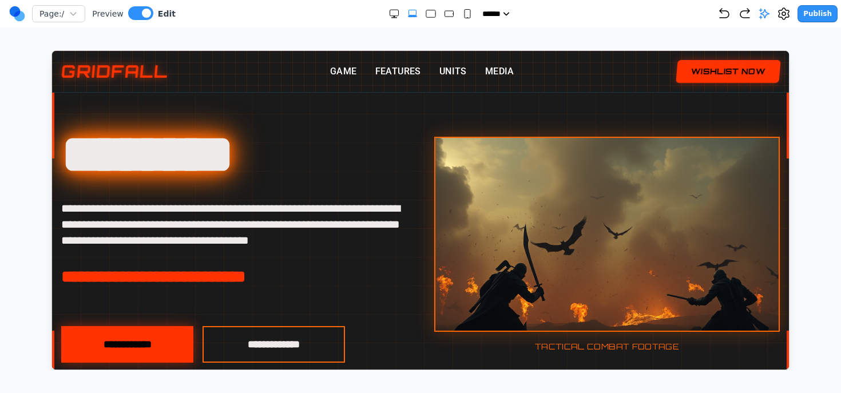
click at [458, 6] on div "Page: / Preview Edit ***** ***** ****** ****** ****** Publish" at bounding box center [423, 14] width 829 height 18
click at [462, 12] on icon "Small" at bounding box center [467, 13] width 11 height 11
select select "**"
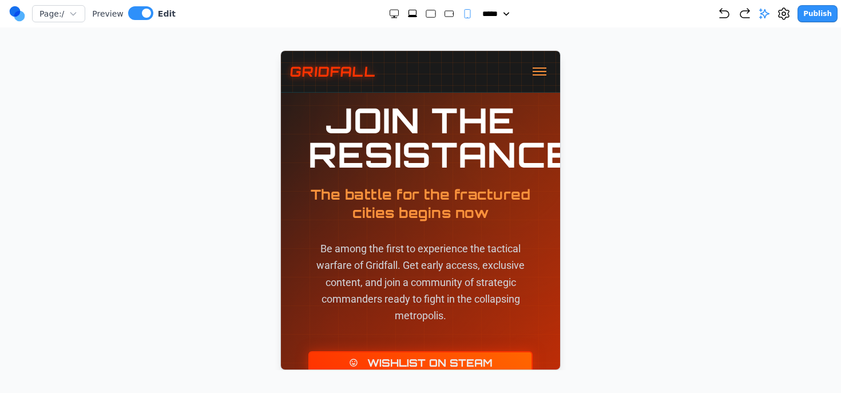
scroll to position [5794, 0]
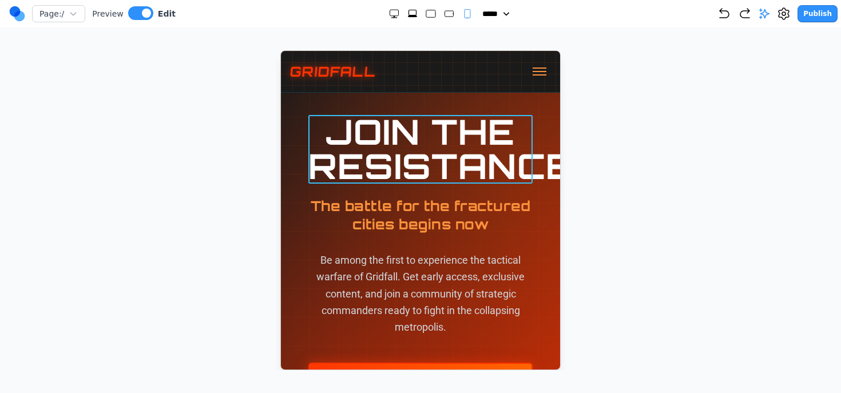
click at [460, 136] on h2 "JOIN THE RESISTANCE" at bounding box center [420, 148] width 224 height 69
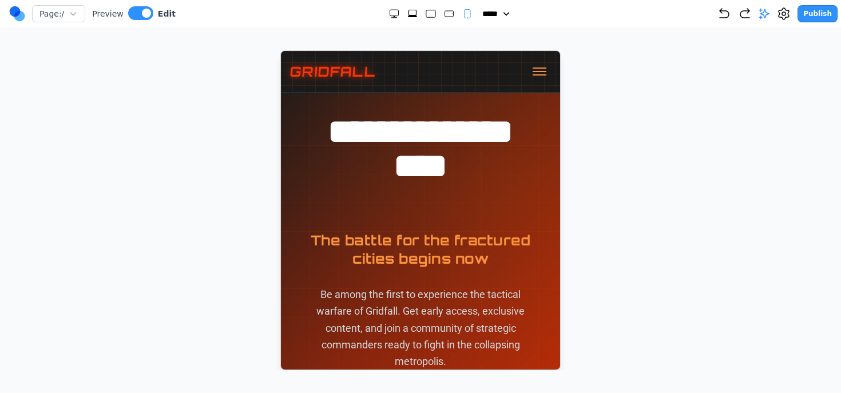
click at [431, 294] on p "Be among the first to experience the tactical warfare of Gridfall. Get early ac…" at bounding box center [420, 328] width 224 height 84
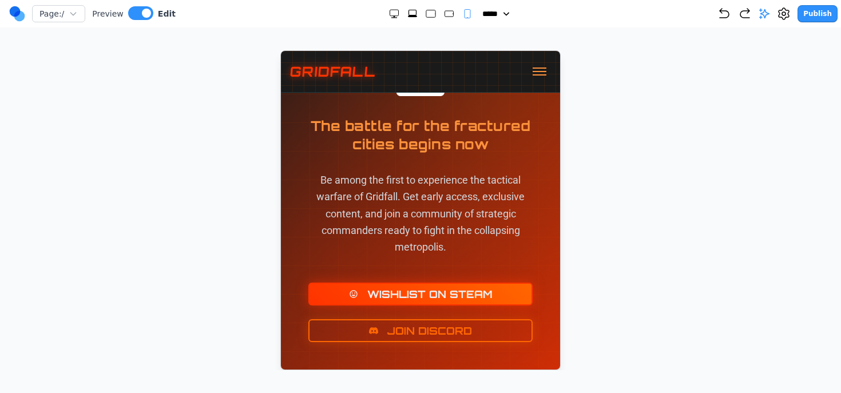
scroll to position [5617, 0]
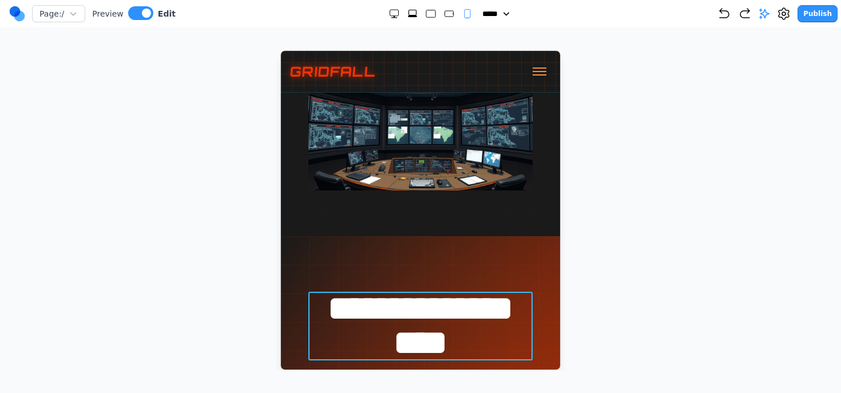
click at [410, 313] on h2 "**********" at bounding box center [420, 325] width 224 height 69
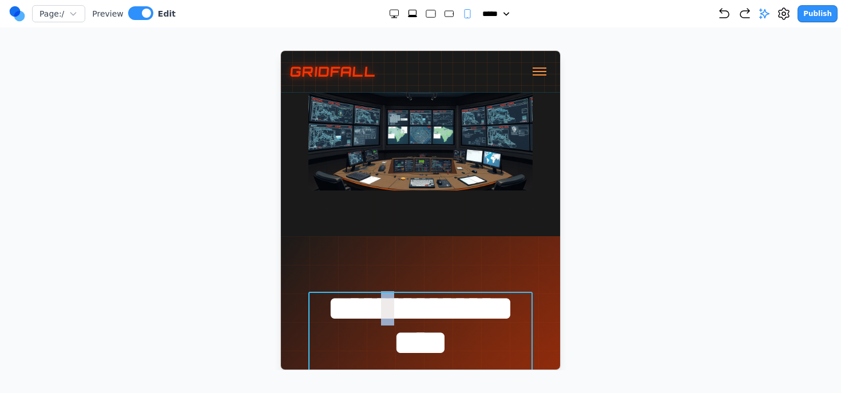
click at [410, 313] on h2 "**********" at bounding box center [420, 342] width 224 height 103
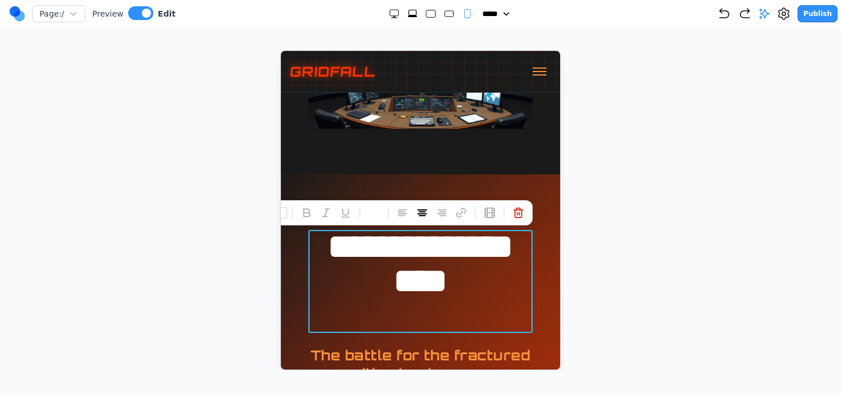
scroll to position [5691, 0]
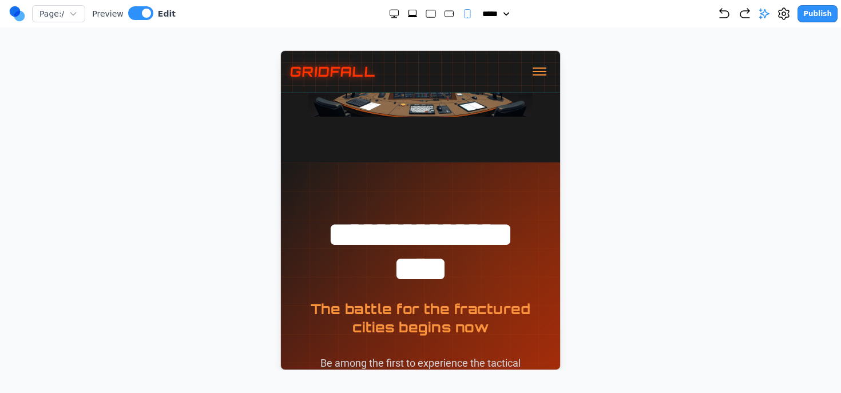
click at [620, 234] on div at bounding box center [421, 210] width 796 height 320
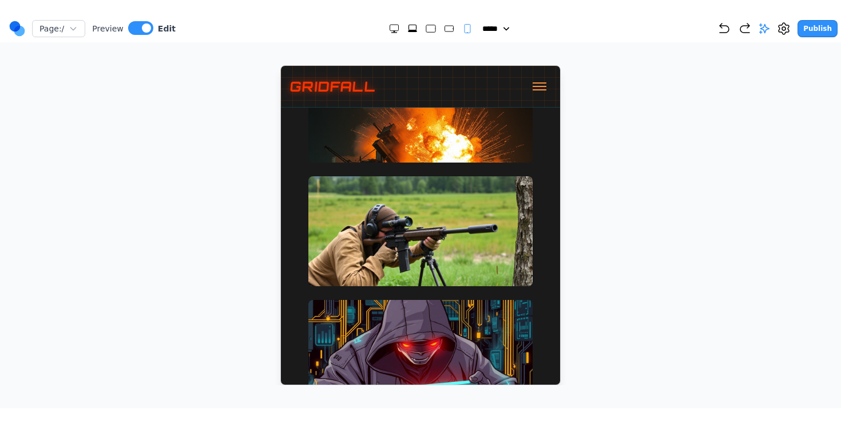
scroll to position [5129, 0]
